Goal: Transaction & Acquisition: Purchase product/service

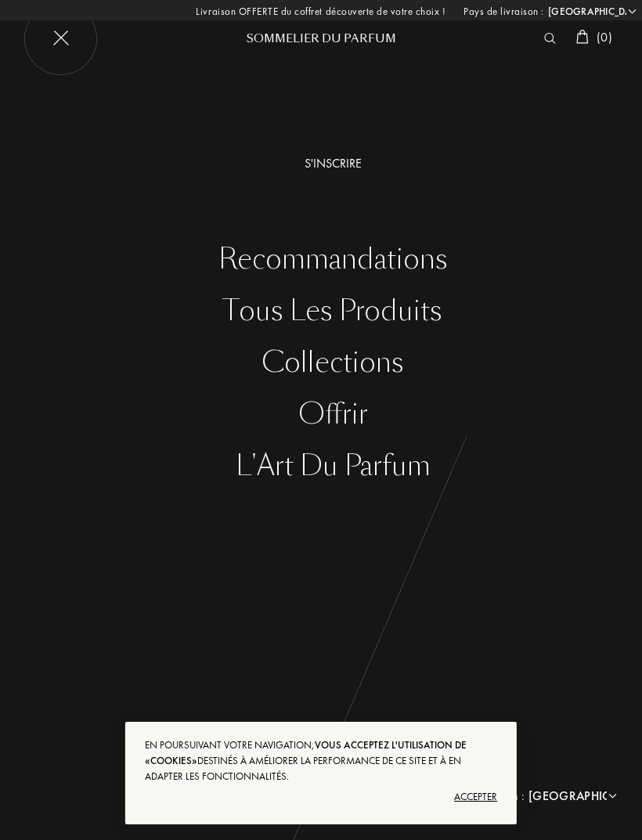
select select "FR"
click at [469, 794] on div "Accepter" at bounding box center [321, 796] width 352 height 25
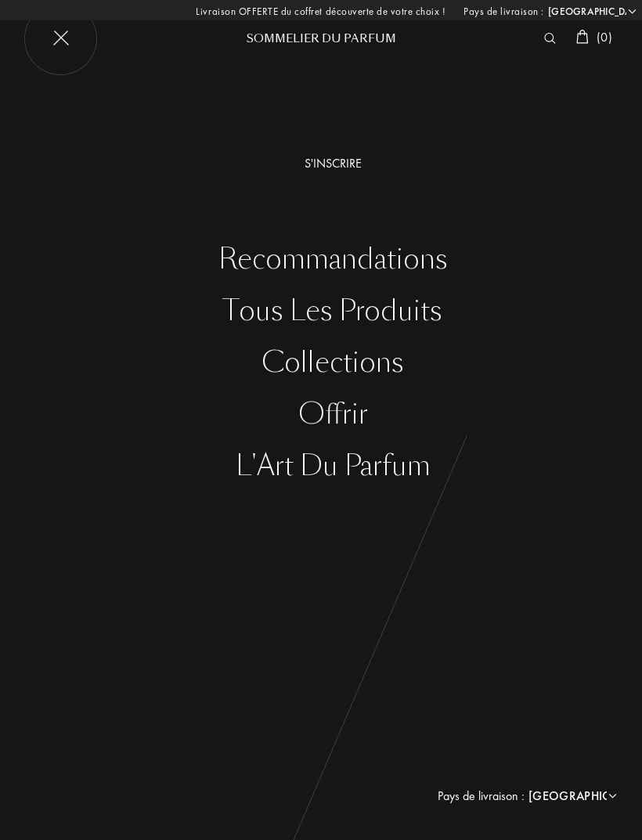
click at [254, 316] on div "Tous les produits" at bounding box center [332, 311] width 618 height 32
click at [316, 356] on div "Collections" at bounding box center [332, 363] width 618 height 32
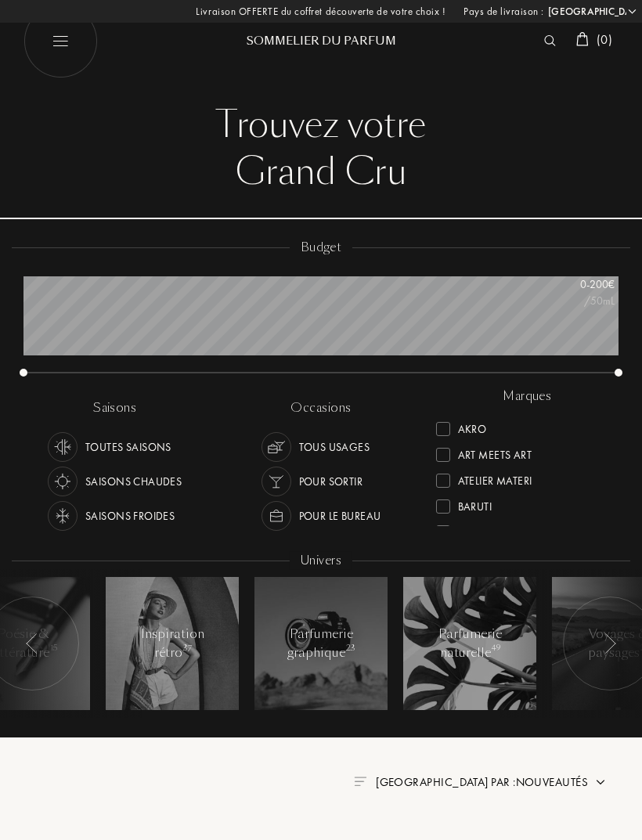
select select "FR"
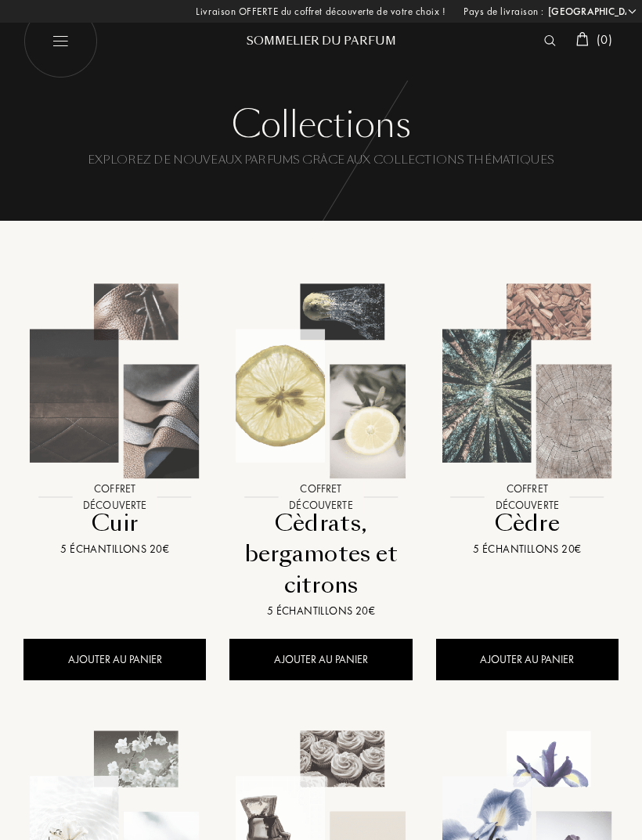
select select "FR"
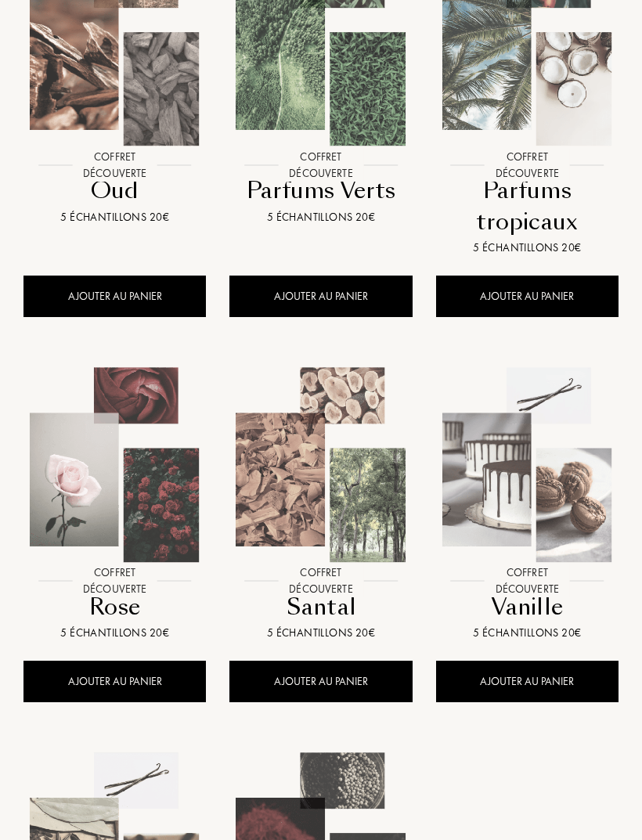
scroll to position [1162, 0]
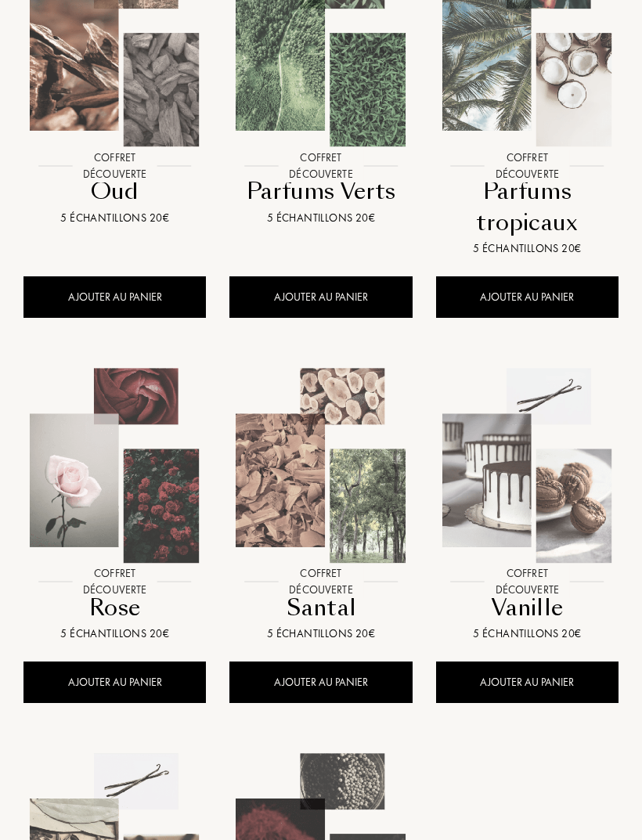
click at [465, 681] on div "AJOUTER AU PANIER" at bounding box center [527, 682] width 182 height 41
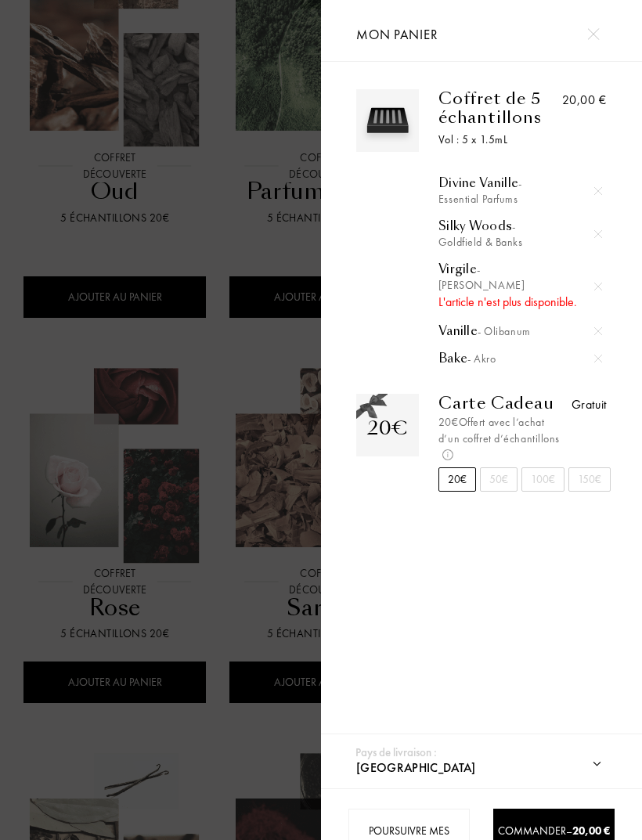
click at [595, 362] on img at bounding box center [598, 359] width 8 height 8
click at [594, 335] on img at bounding box center [598, 331] width 8 height 8
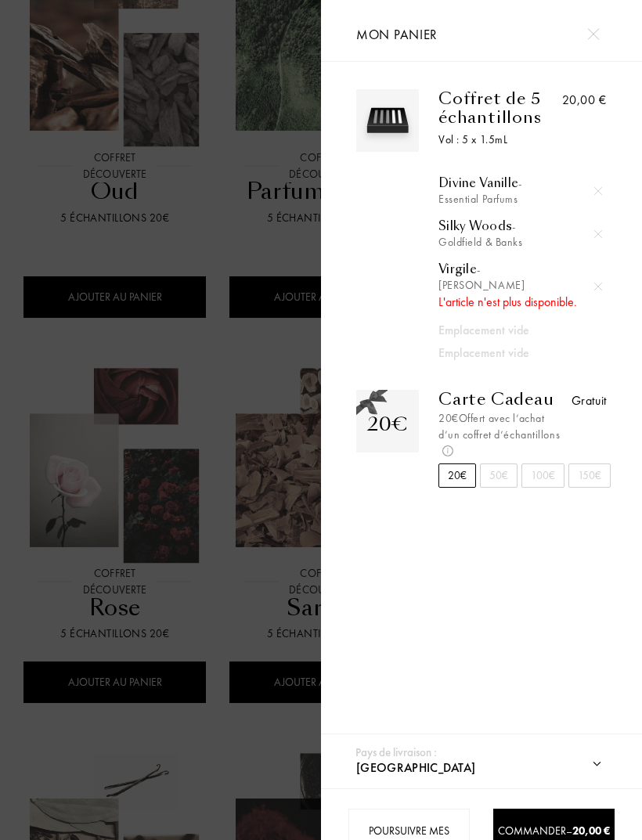
click at [592, 283] on div at bounding box center [597, 286] width 23 height 23
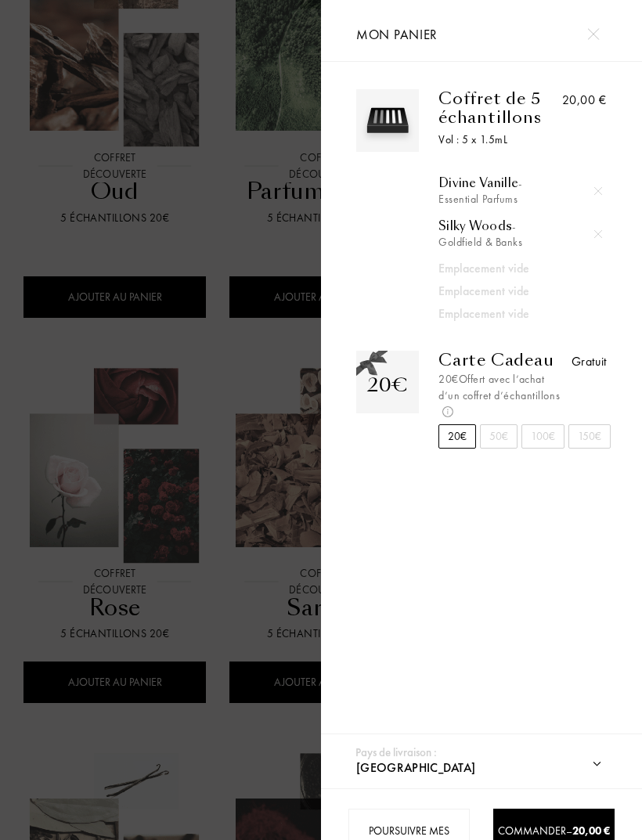
click at [588, 232] on div at bounding box center [597, 233] width 23 height 23
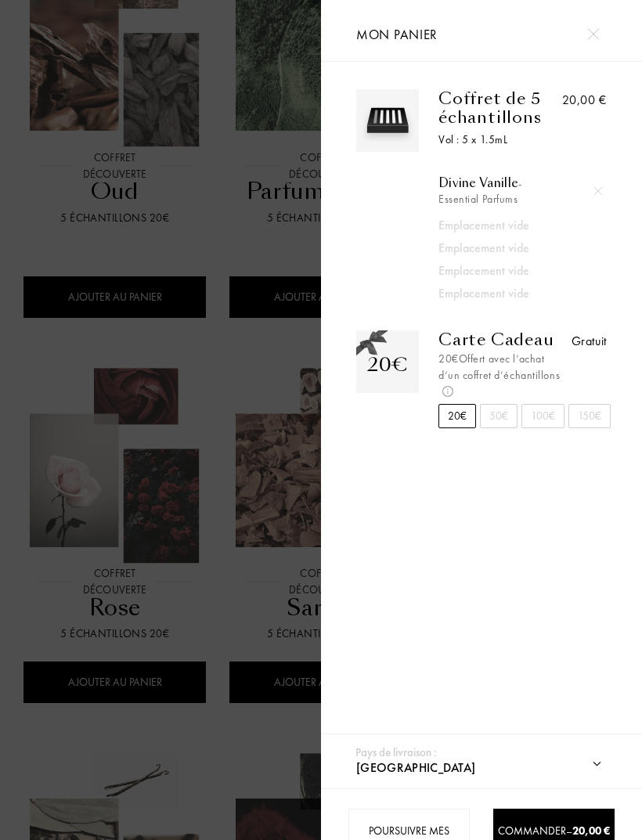
click at [588, 193] on div at bounding box center [597, 190] width 23 height 23
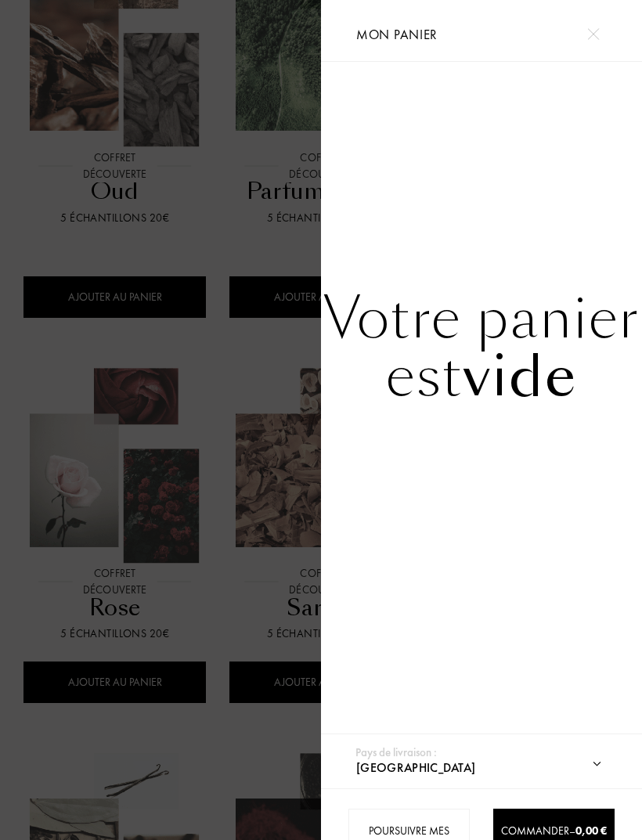
click at [256, 209] on div at bounding box center [160, 445] width 321 height 890
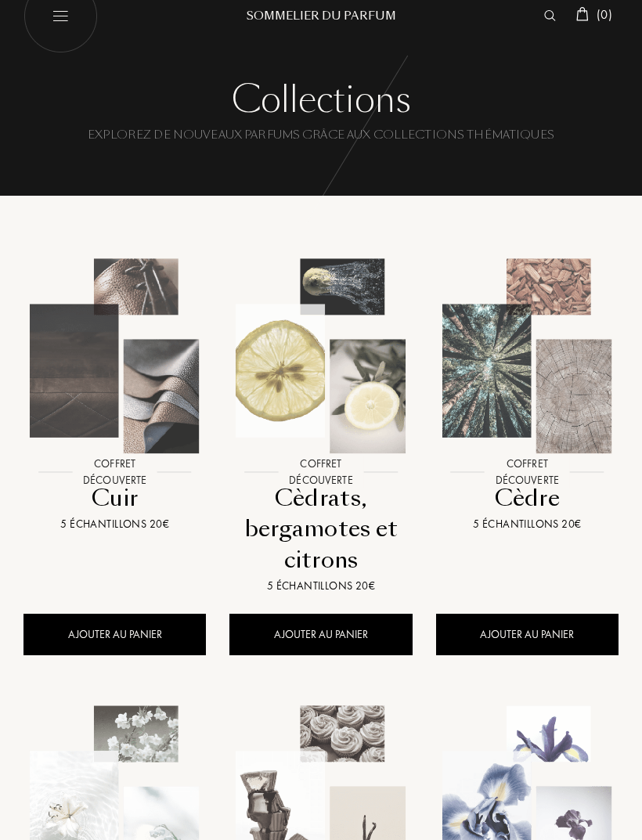
scroll to position [0, 0]
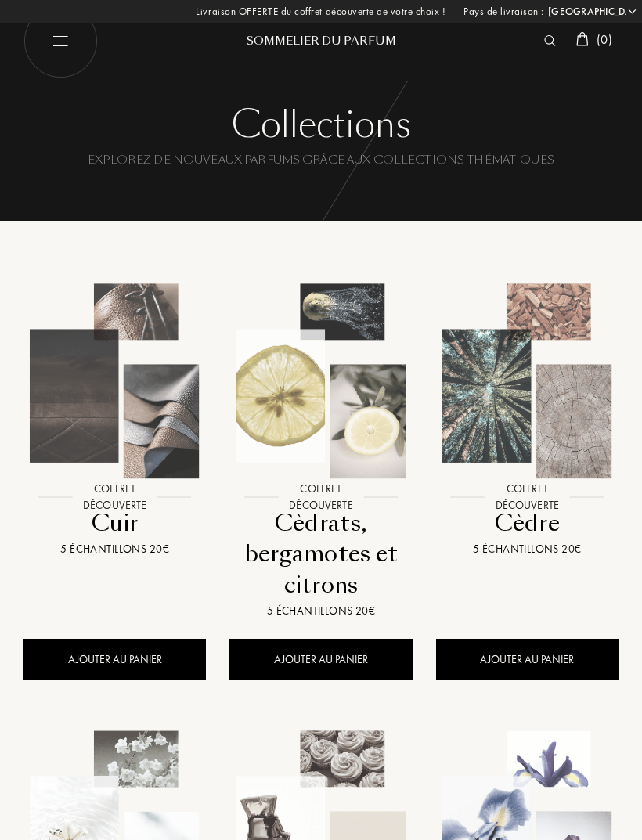
click at [64, 44] on img at bounding box center [60, 41] width 74 height 74
select select "FR"
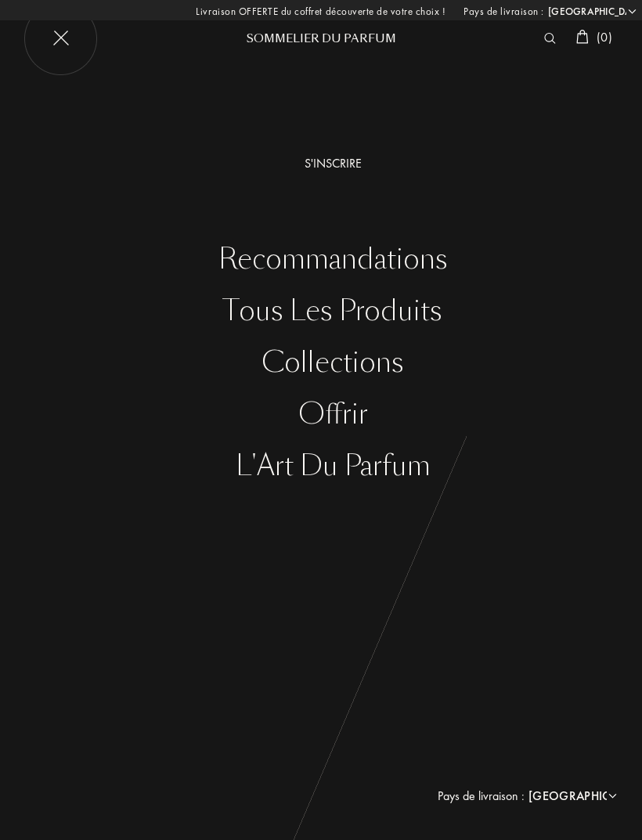
click at [47, 39] on img at bounding box center [60, 41] width 74 height 74
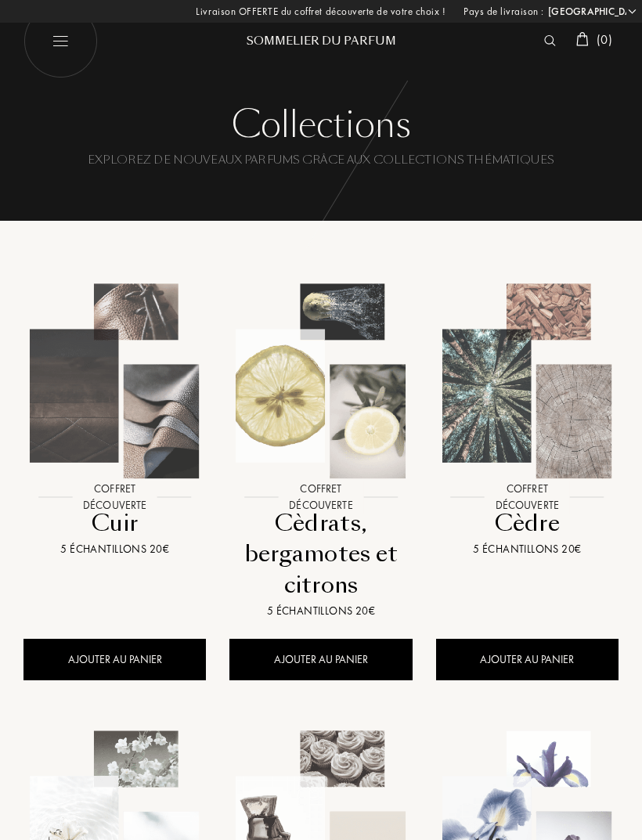
click at [70, 57] on img at bounding box center [60, 41] width 74 height 74
select select "FR"
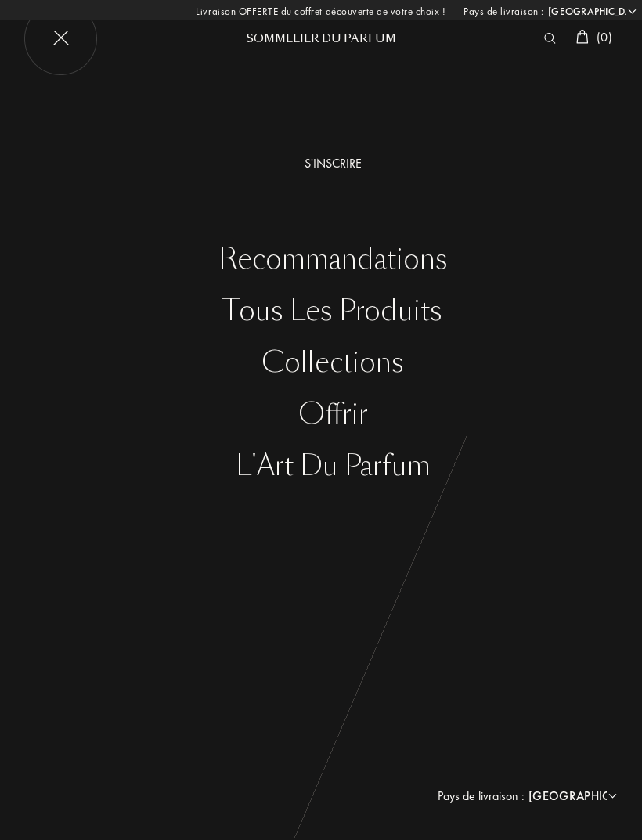
click at [49, 38] on img at bounding box center [60, 41] width 74 height 74
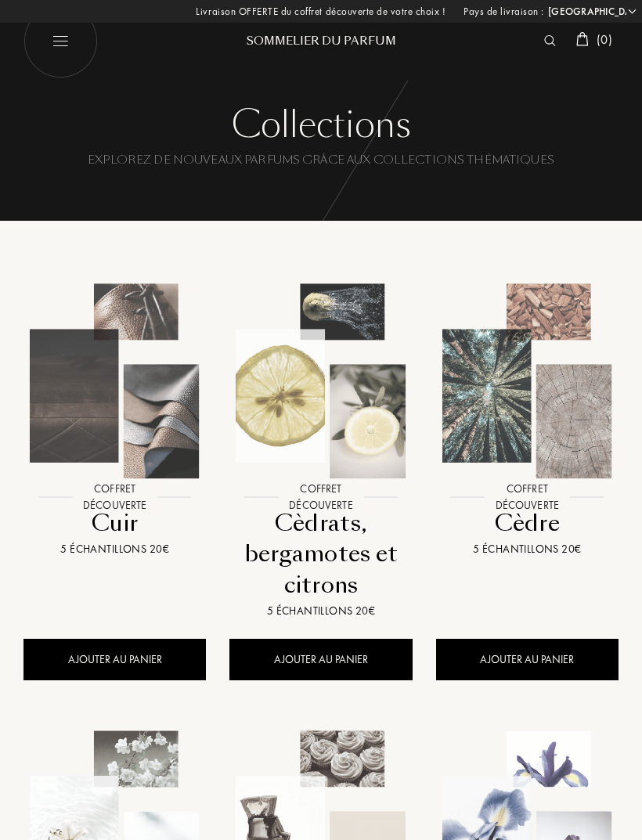
click at [68, 43] on img at bounding box center [60, 41] width 74 height 74
select select "FR"
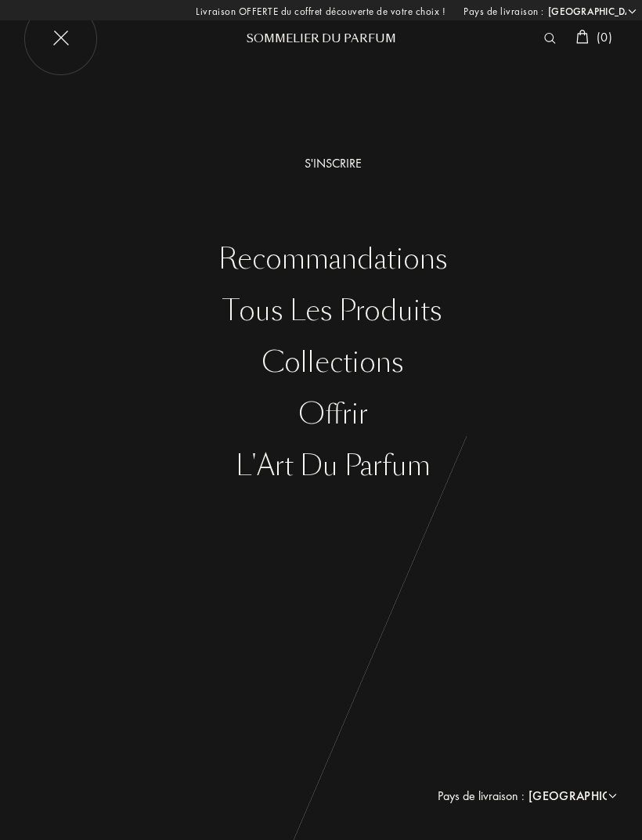
click at [258, 314] on div "Tous les produits" at bounding box center [332, 311] width 618 height 32
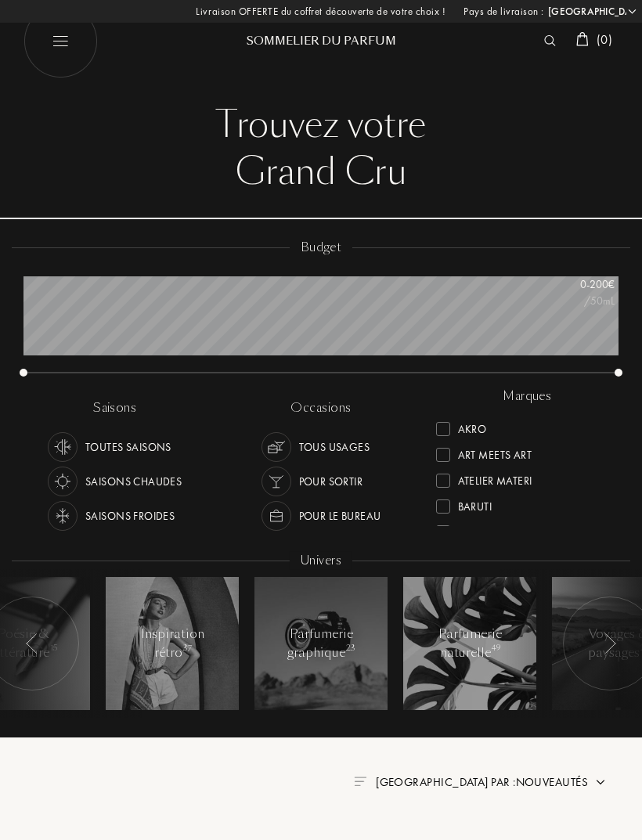
select select "FR"
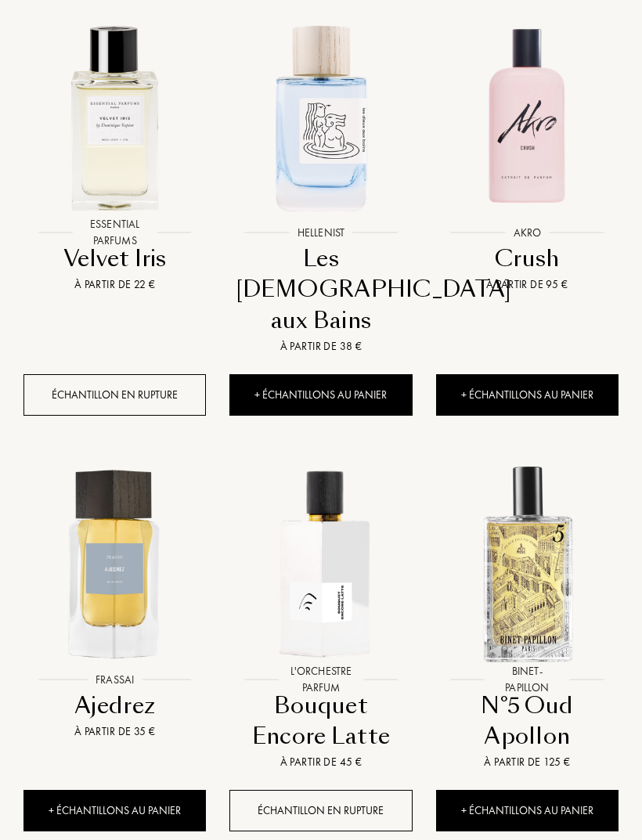
scroll to position [823, 0]
click at [307, 583] on img at bounding box center [321, 563] width 206 height 206
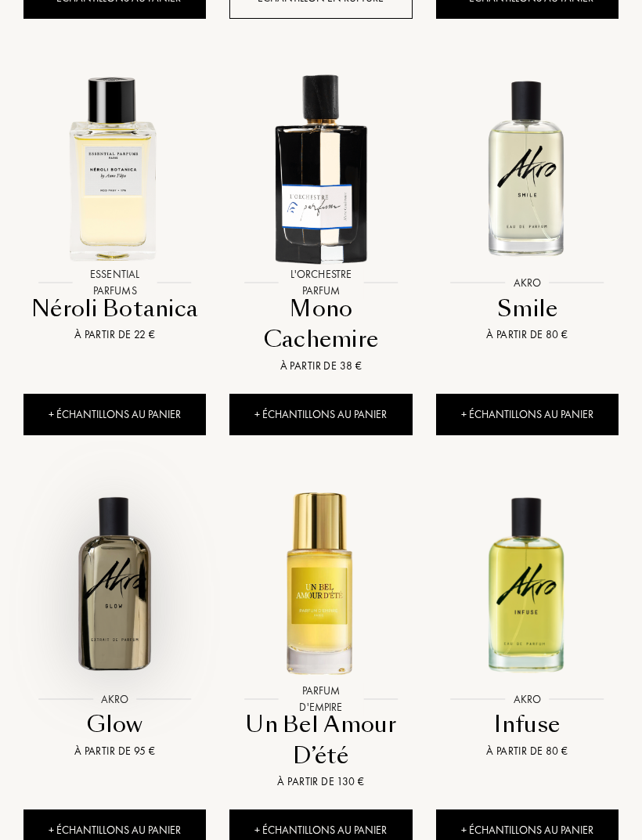
scroll to position [1635, 0]
click at [126, 548] on img at bounding box center [115, 583] width 206 height 206
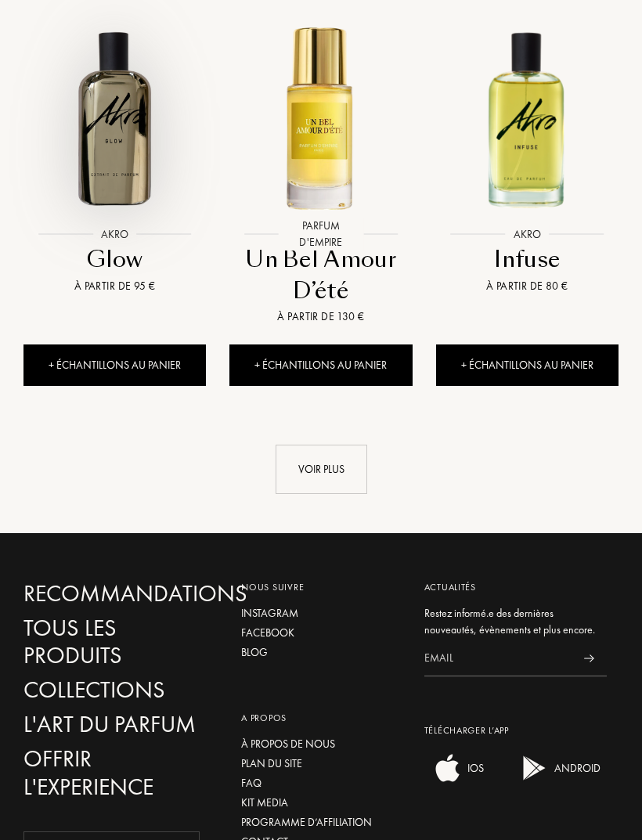
scroll to position [2099, 0]
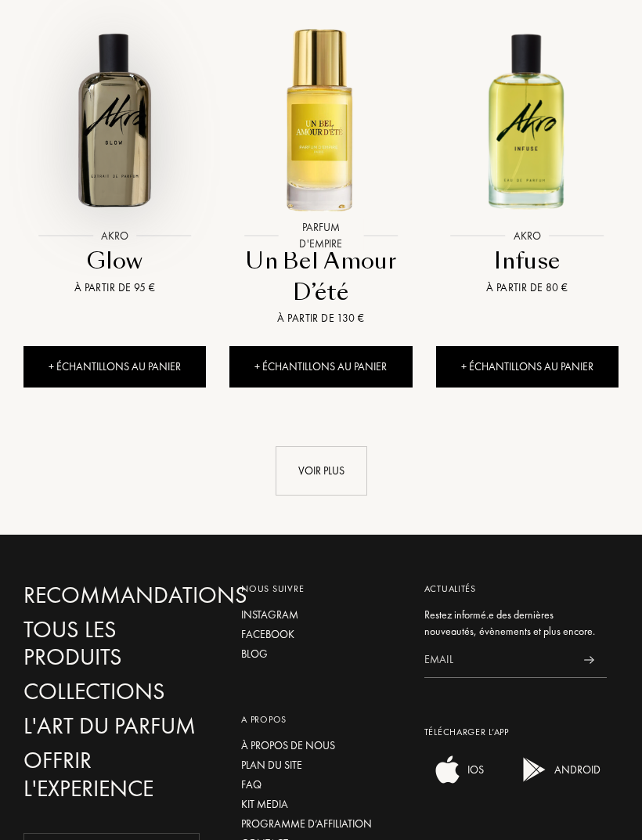
click at [311, 446] on div "Voir plus" at bounding box center [322, 470] width 92 height 49
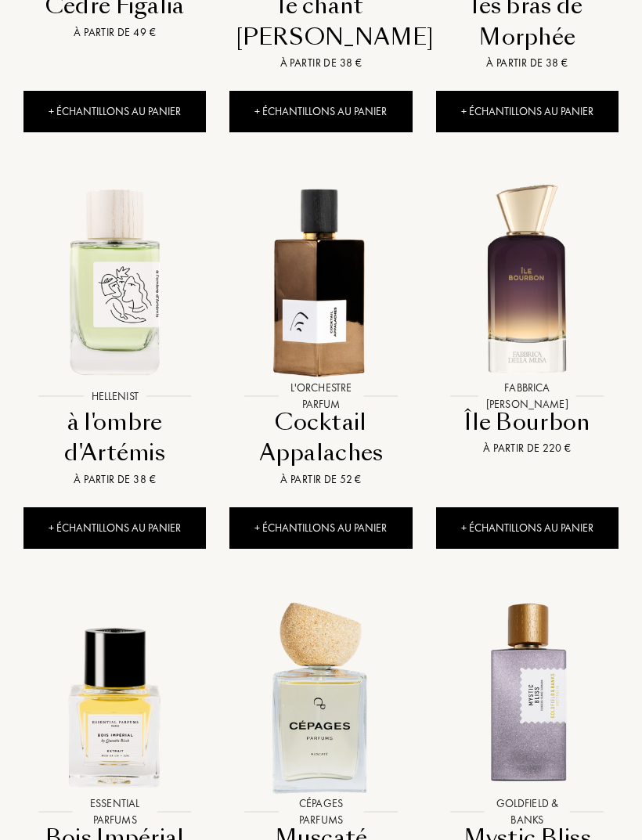
scroll to position [2770, 0]
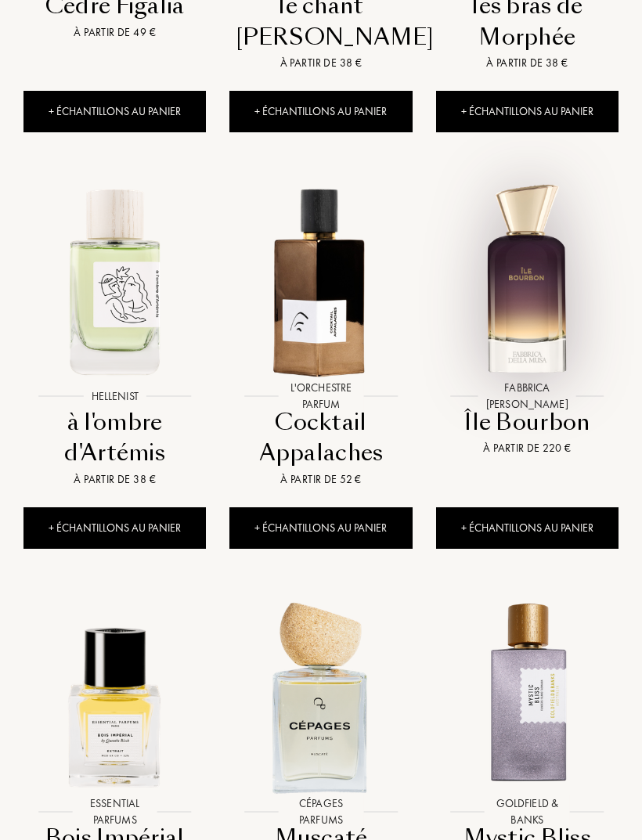
click at [507, 267] on img at bounding box center [527, 280] width 206 height 206
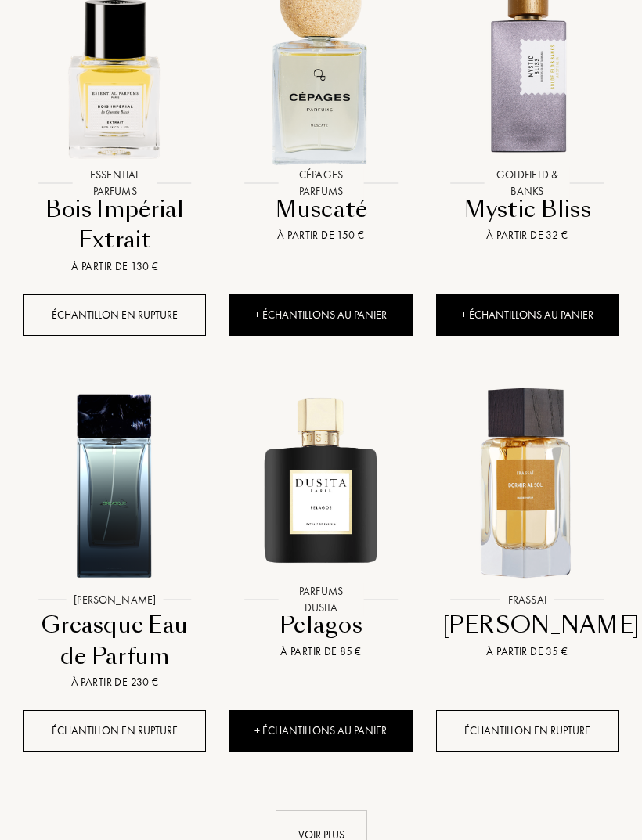
scroll to position [3399, 0]
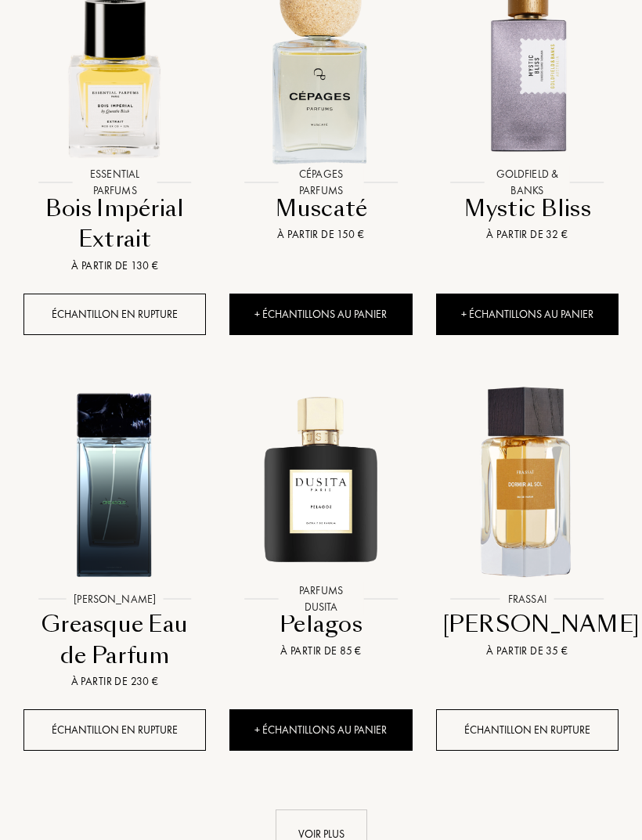
click at [519, 434] on img at bounding box center [527, 483] width 206 height 206
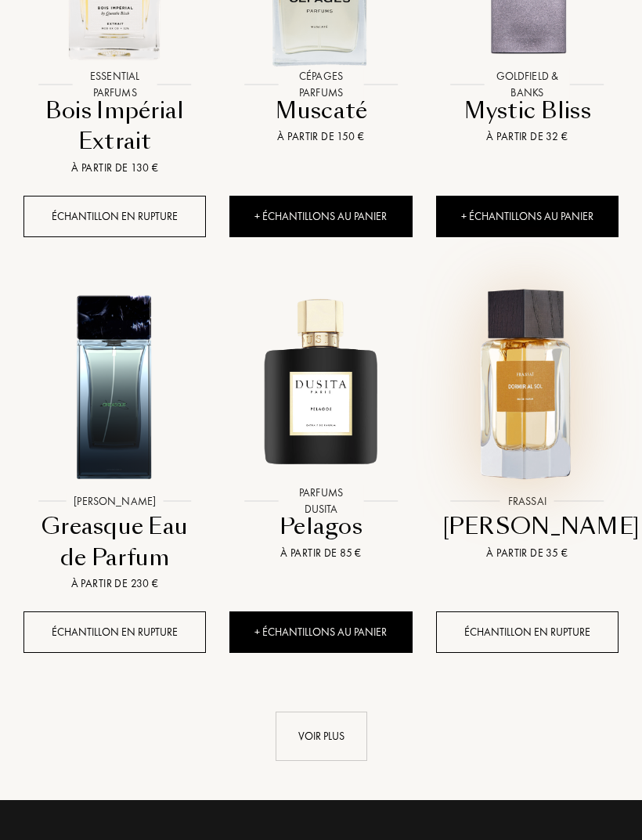
scroll to position [3507, 0]
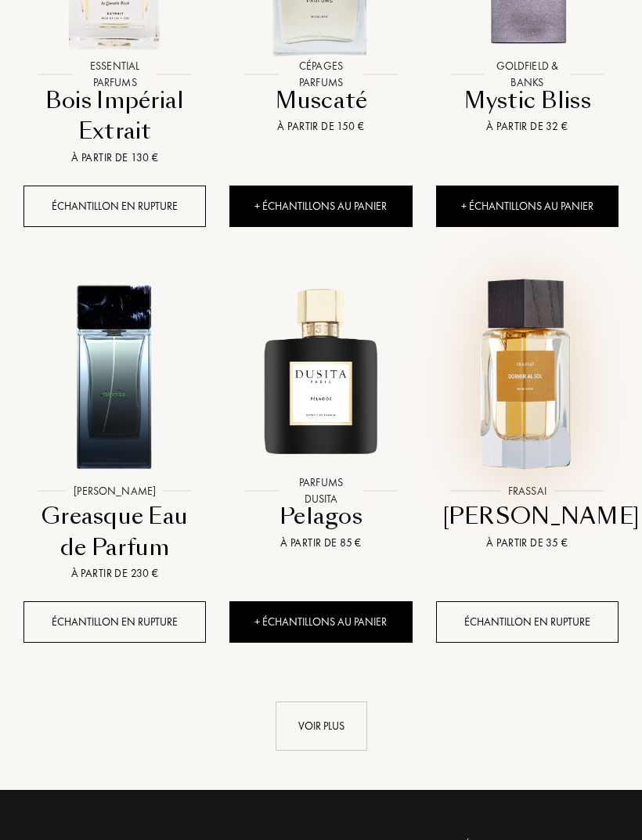
click at [303, 701] on div "Voir plus" at bounding box center [322, 725] width 92 height 49
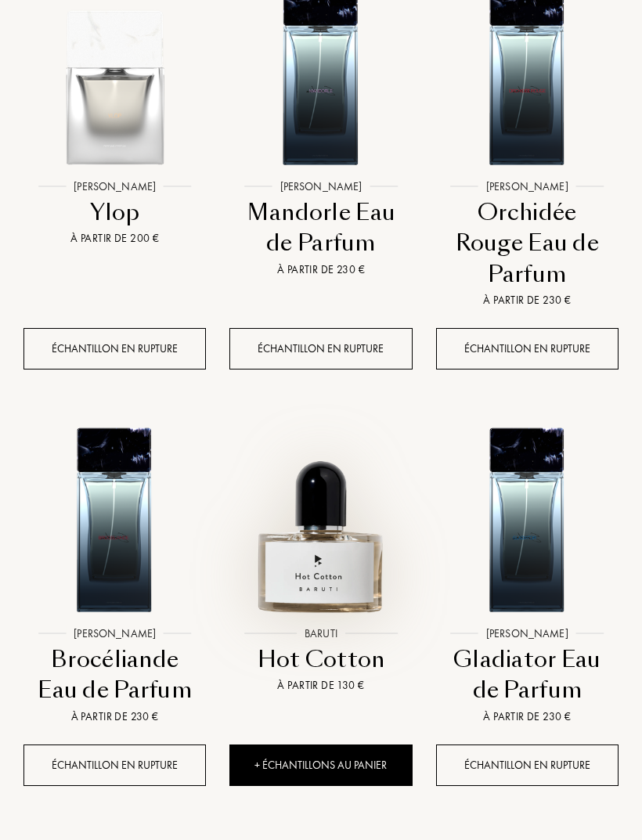
scroll to position [5059, 0]
click at [287, 534] on img at bounding box center [321, 517] width 206 height 206
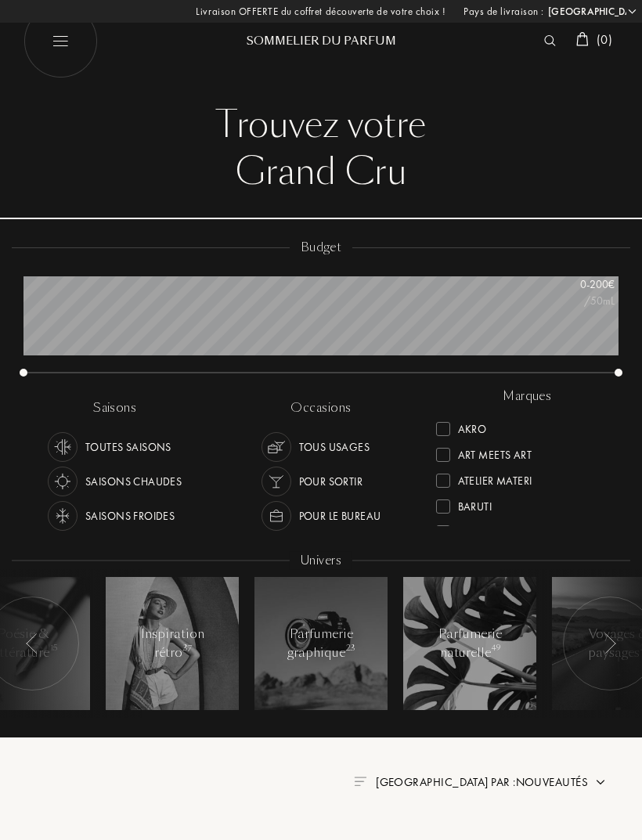
scroll to position [5109, 0]
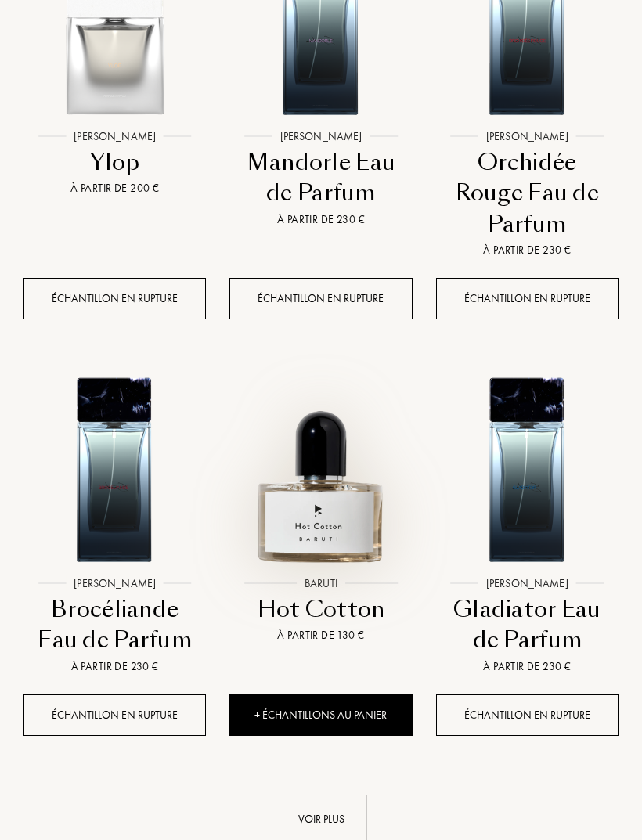
click at [308, 795] on div "Voir plus" at bounding box center [322, 819] width 92 height 49
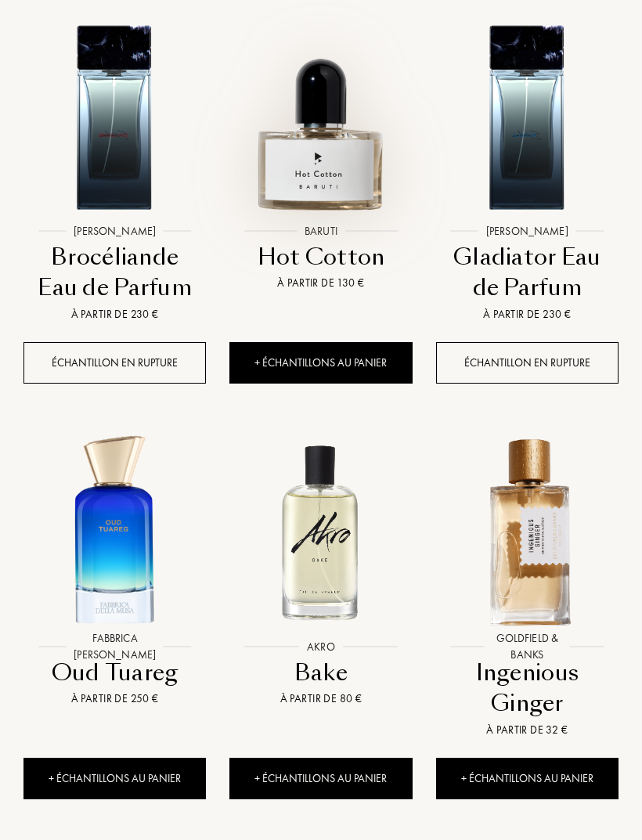
scroll to position [5464, 0]
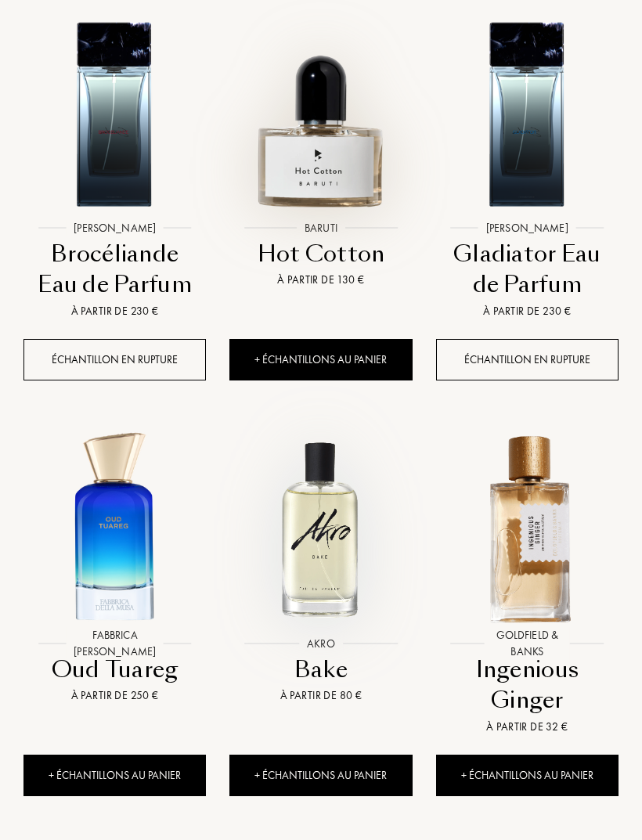
click at [273, 555] on img at bounding box center [321, 528] width 206 height 206
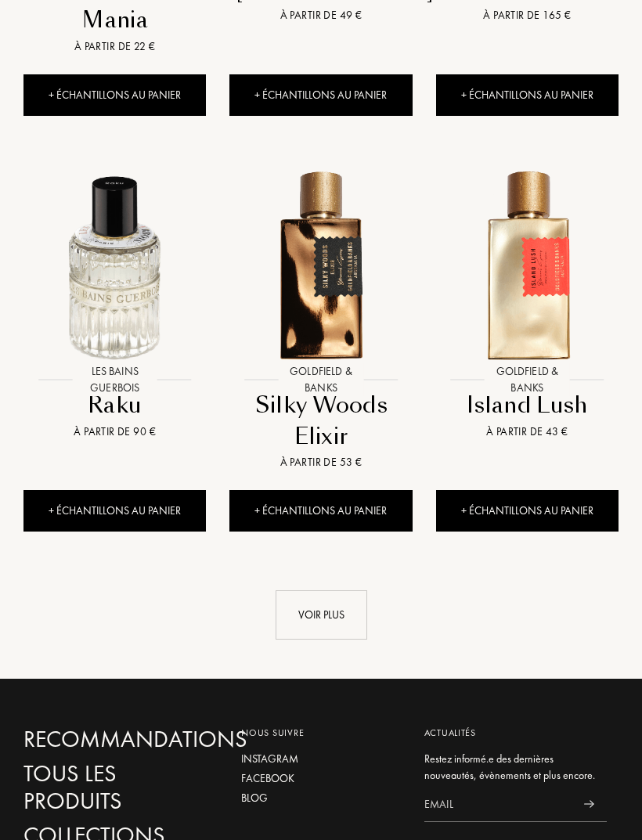
click at [290, 591] on div "Voir plus" at bounding box center [322, 615] width 92 height 49
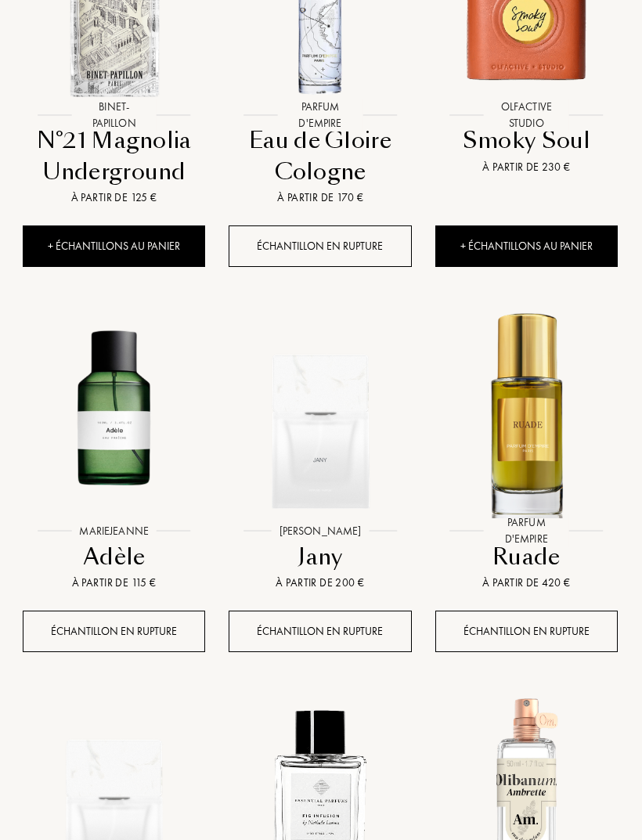
scroll to position [8011, 1]
click at [277, 459] on img at bounding box center [320, 415] width 206 height 206
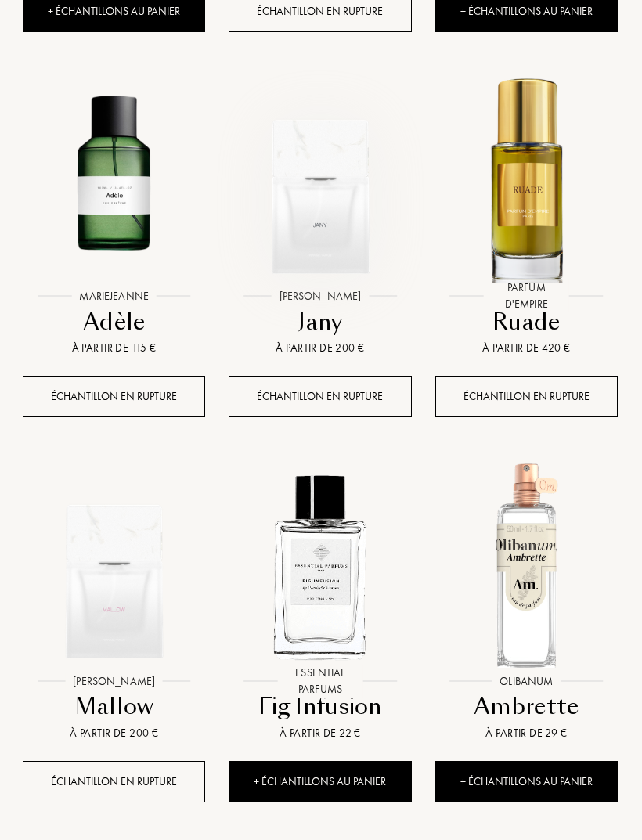
scroll to position [8321, 1]
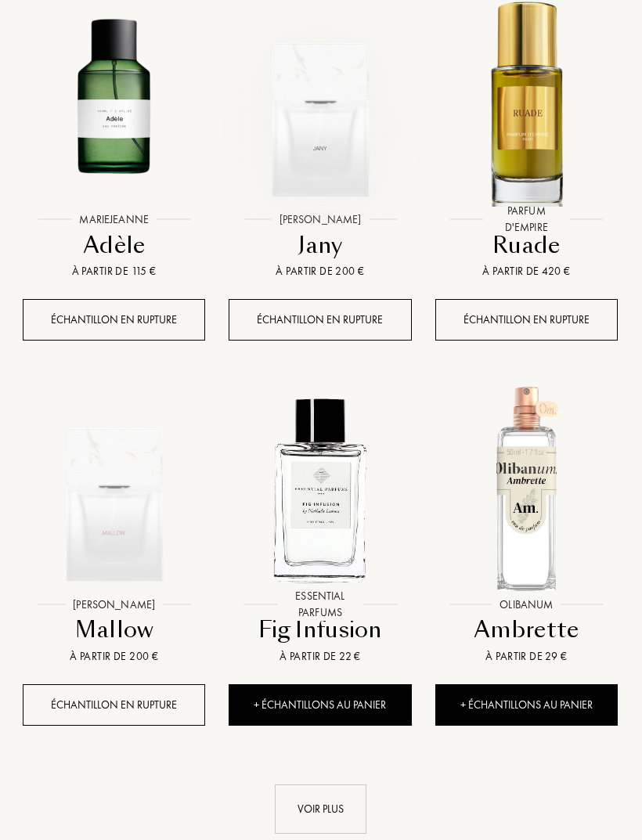
click at [292, 785] on div "Voir plus" at bounding box center [321, 809] width 92 height 49
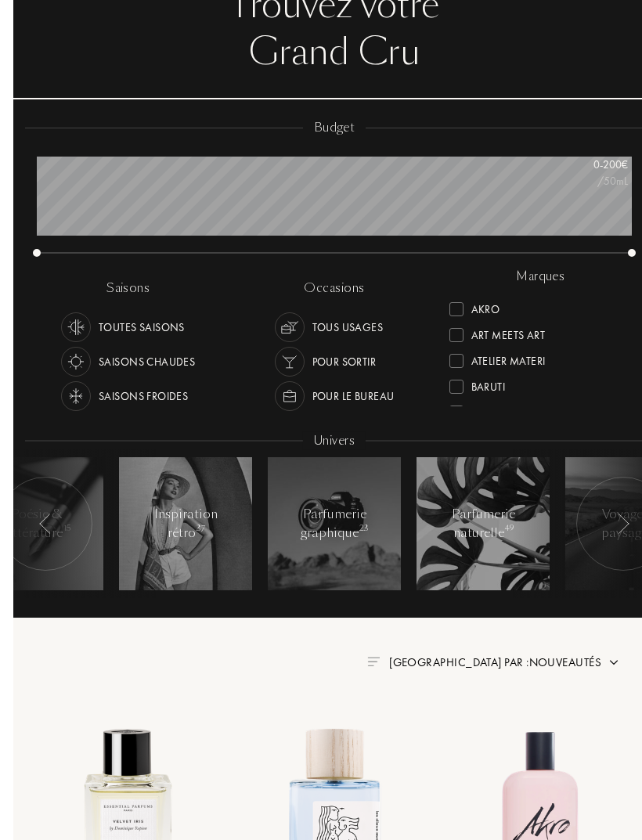
scroll to position [0, 0]
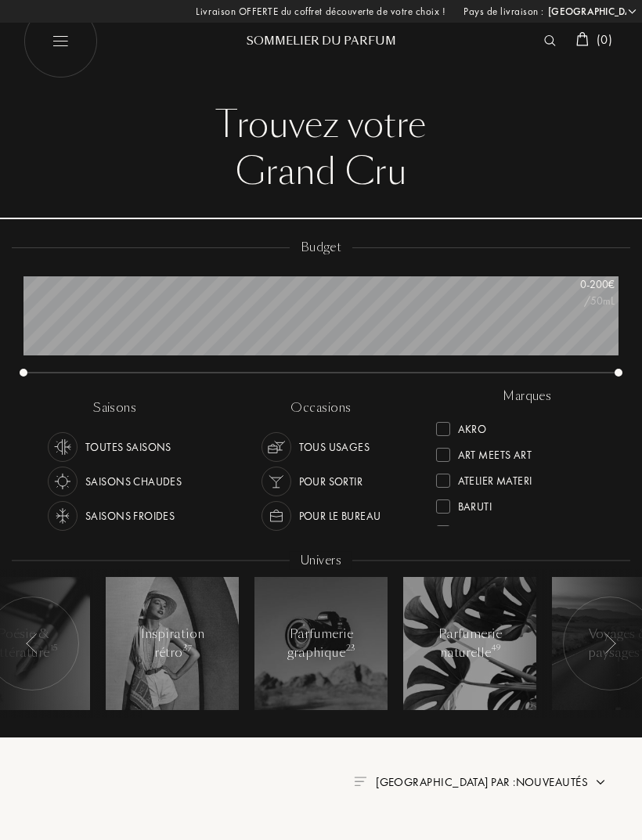
click at [545, 41] on img at bounding box center [550, 40] width 12 height 11
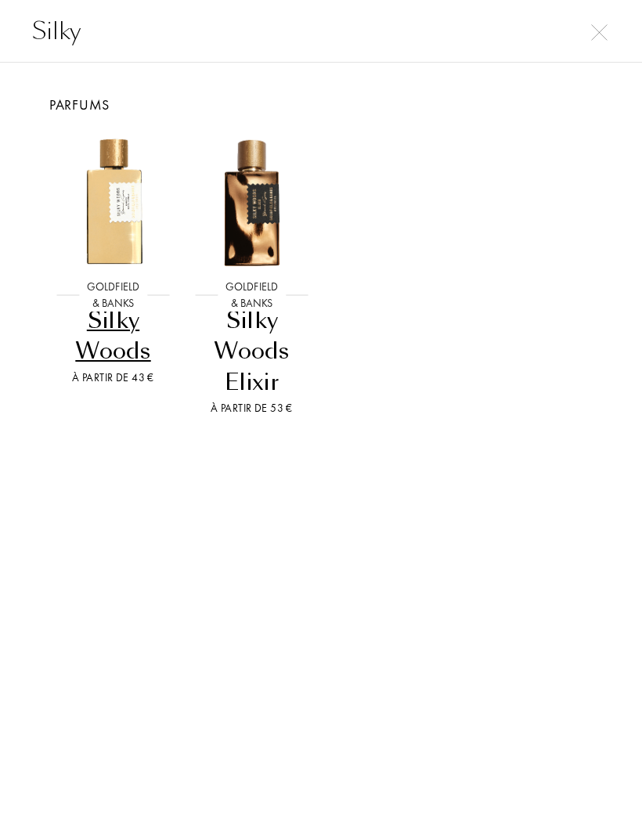
type input "Silky"
click at [111, 210] on img at bounding box center [113, 201] width 139 height 139
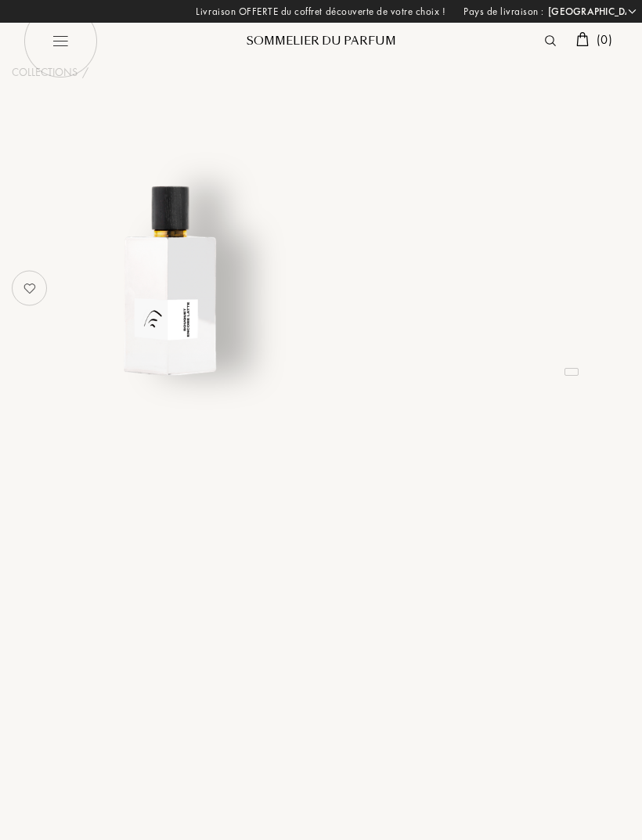
select select "FR"
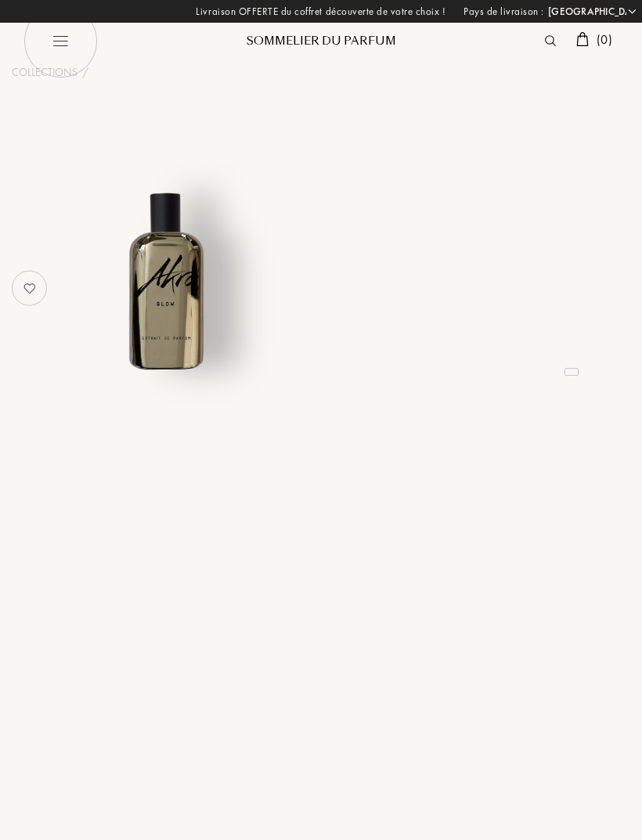
select select "FR"
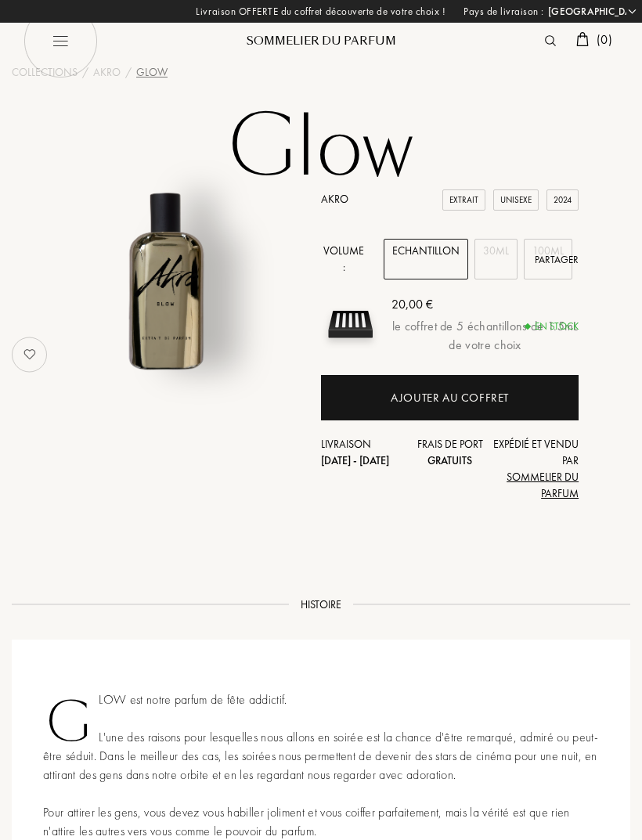
click at [417, 398] on div "Ajouter au coffret" at bounding box center [450, 398] width 118 height 18
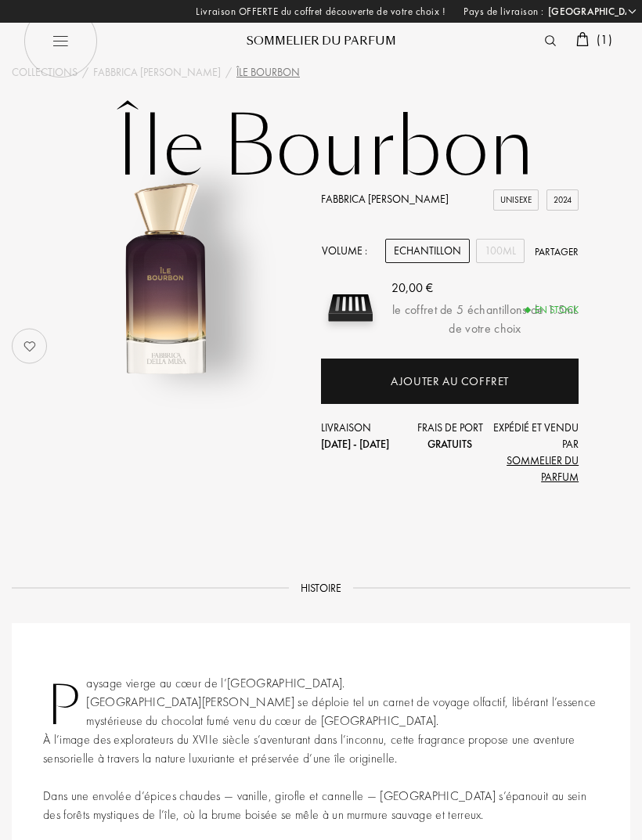
select select "FR"
click at [416, 377] on div "Ajouter au coffret" at bounding box center [450, 382] width 118 height 18
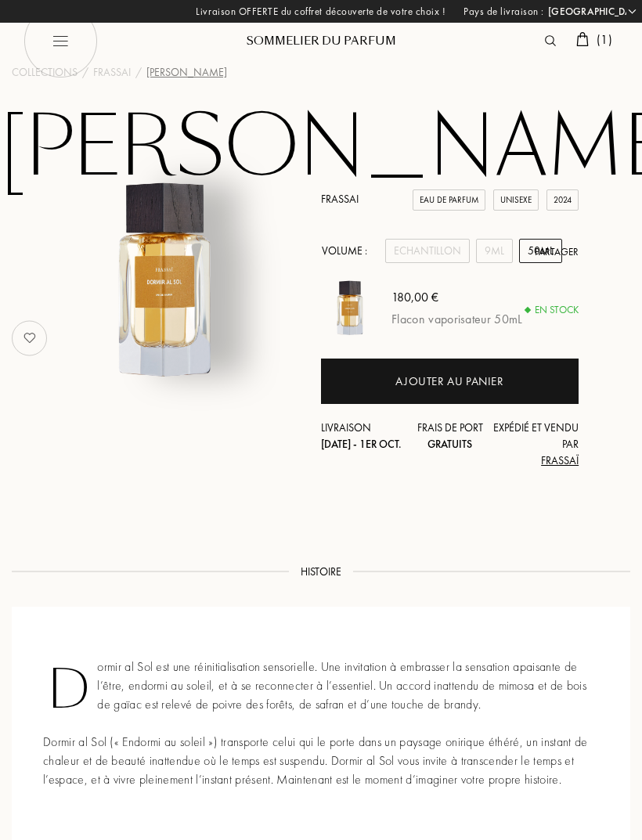
select select "FR"
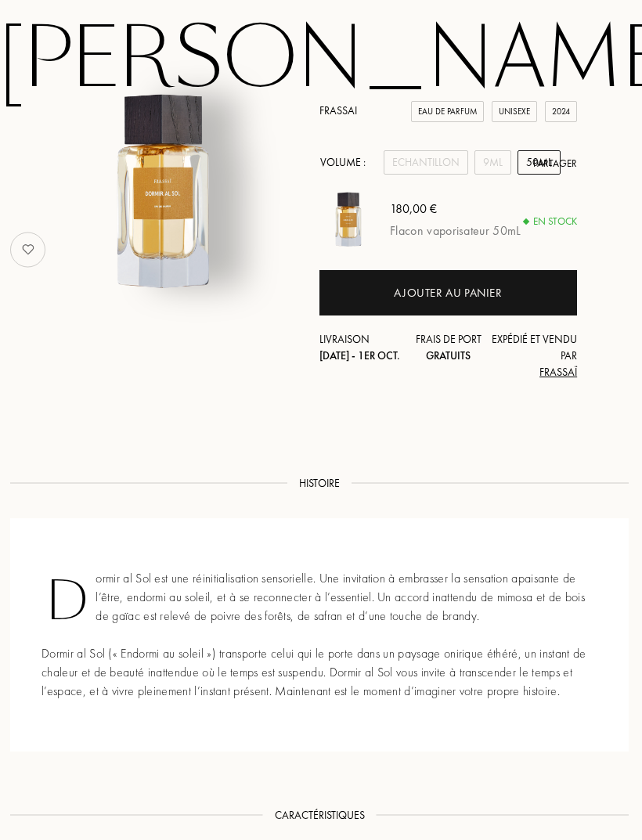
scroll to position [0, 2]
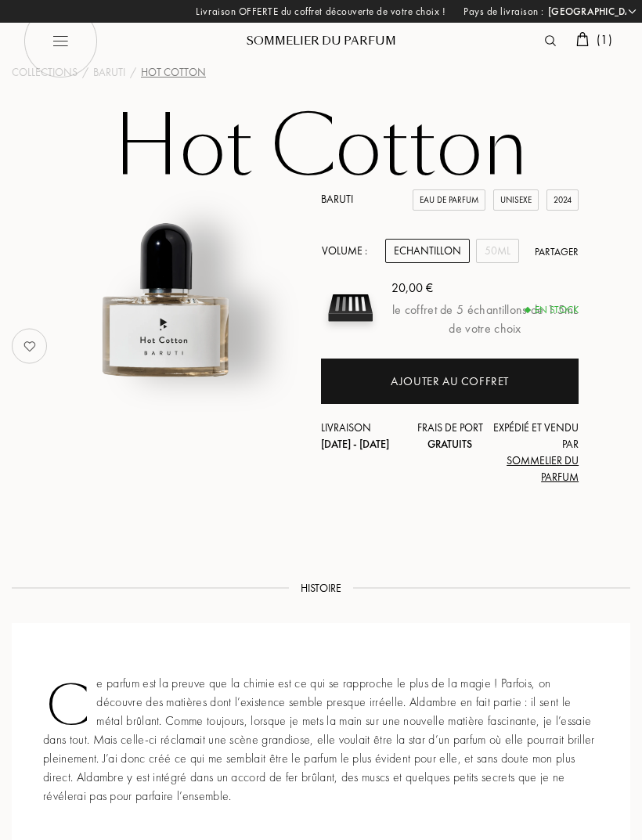
select select "FR"
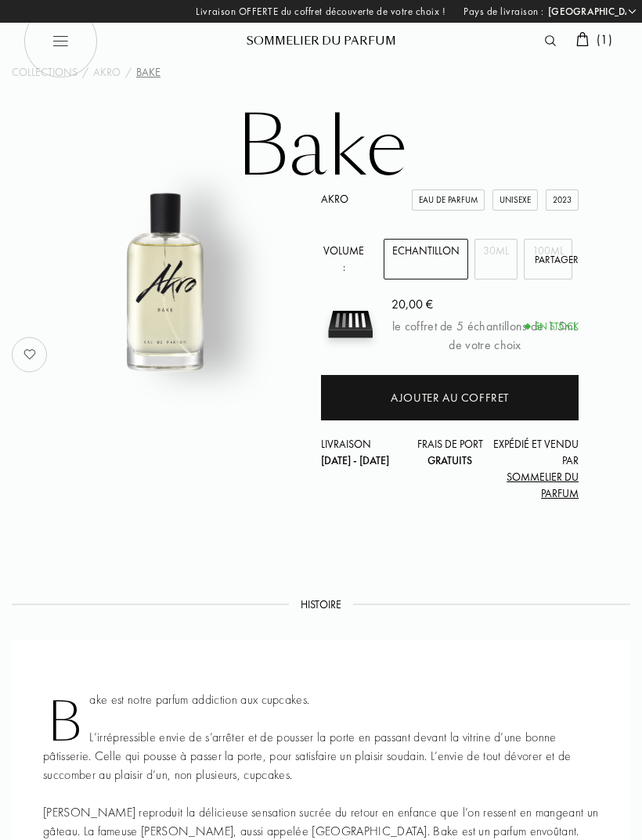
select select "FR"
click at [407, 400] on div "Ajouter au coffret" at bounding box center [450, 398] width 118 height 18
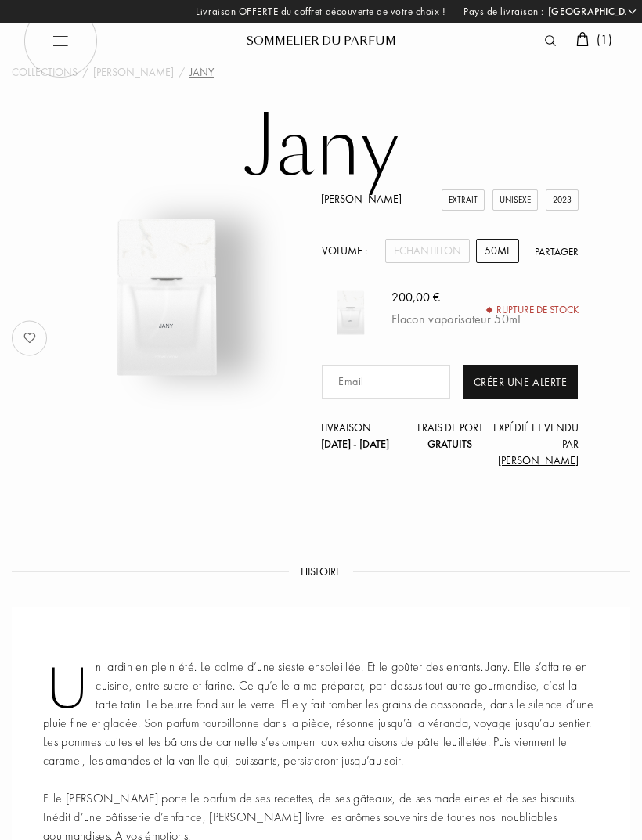
select select "FR"
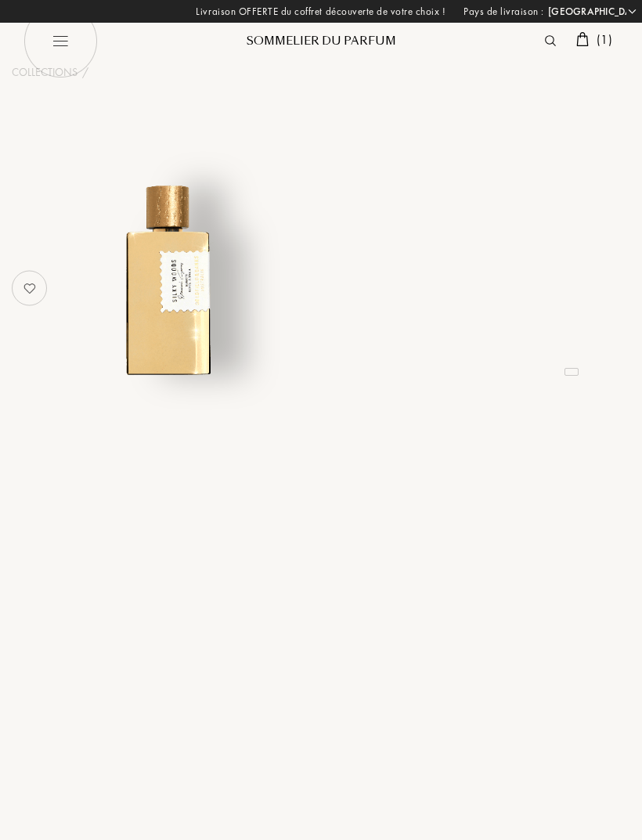
select select "FR"
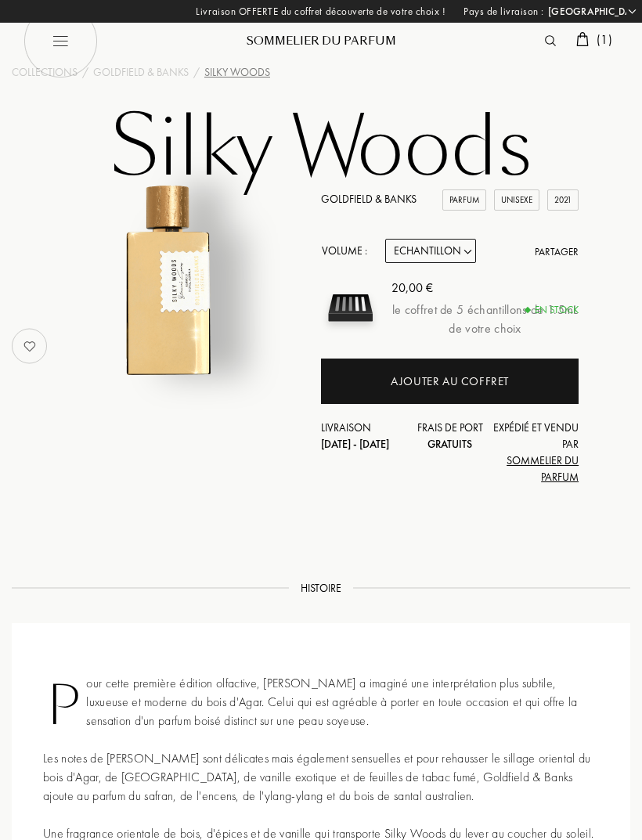
click at [48, 27] on img at bounding box center [60, 41] width 74 height 74
select select "FR"
